Goal: Information Seeking & Learning: Learn about a topic

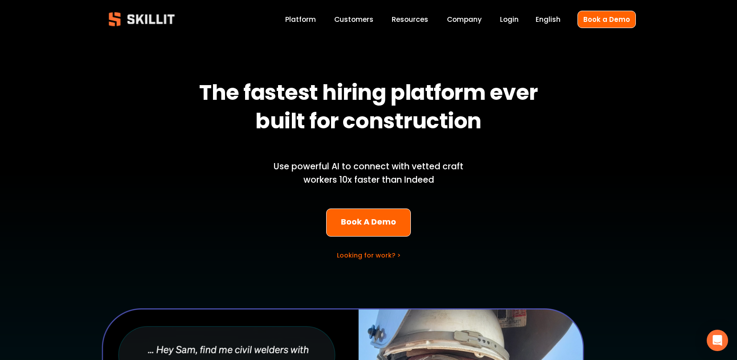
click at [0, 0] on link "Labor Insights" at bounding box center [0, 0] width 0 height 0
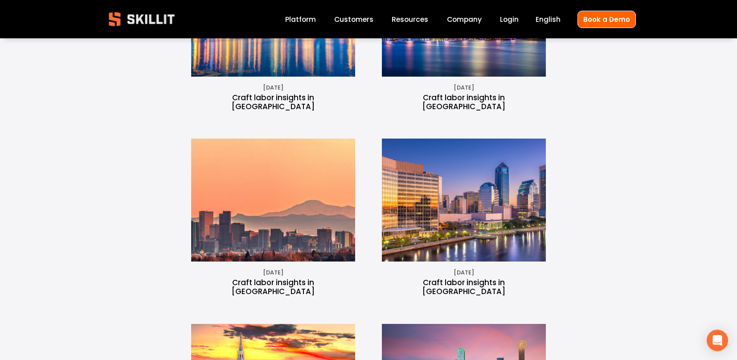
scroll to position [1054, 0]
click at [251, 161] on img at bounding box center [273, 199] width 304 height 123
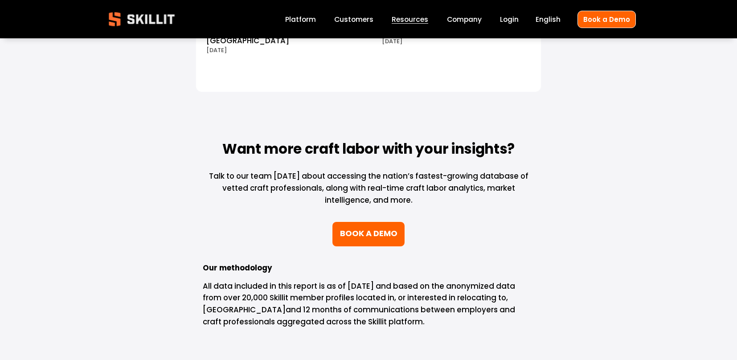
scroll to position [10544, 0]
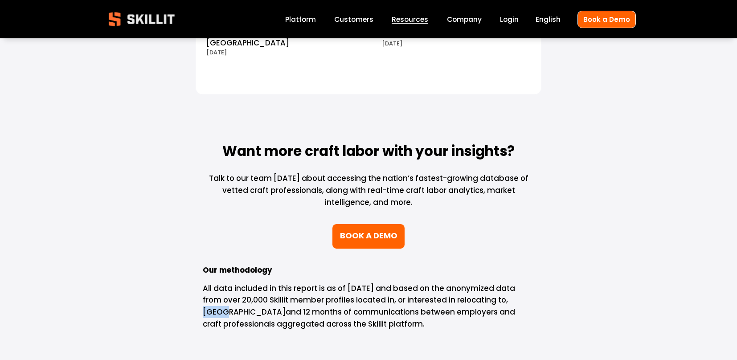
drag, startPoint x: 224, startPoint y: 176, endPoint x: 195, endPoint y: 177, distance: 28.5
click at [195, 257] on div "Our methodology All data included in this report is as of August 30, 2024 and b…" at bounding box center [368, 297] width 347 height 81
drag, startPoint x: 228, startPoint y: 176, endPoint x: 200, endPoint y: 174, distance: 28.1
click at [196, 257] on div "Our methodology All data included in this report is as of August 30, 2024 and b…" at bounding box center [368, 297] width 347 height 81
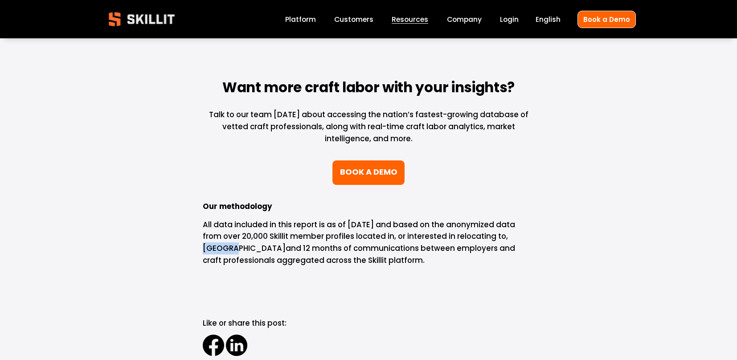
scroll to position [10599, 0]
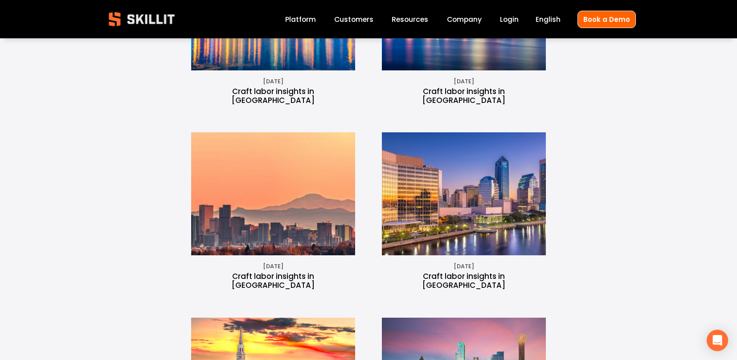
scroll to position [1065, 0]
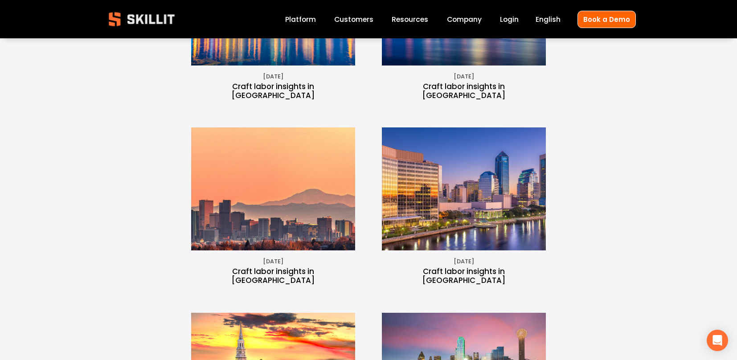
click at [458, 170] on img at bounding box center [464, 188] width 219 height 123
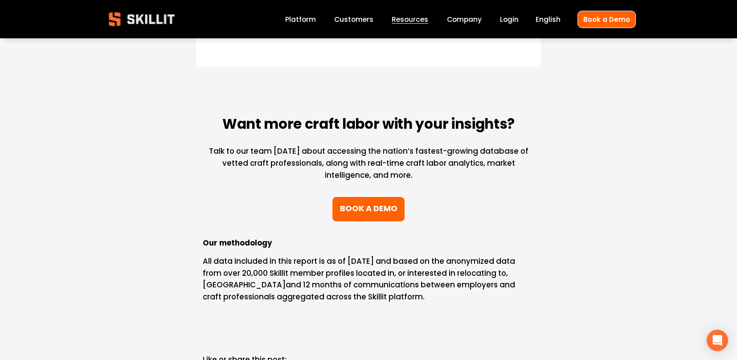
scroll to position [10597, 0]
